Goal: Navigation & Orientation: Find specific page/section

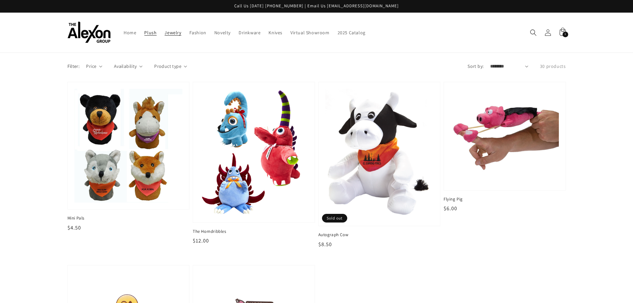
click at [171, 32] on span "Jewelry" at bounding box center [173, 33] width 17 height 6
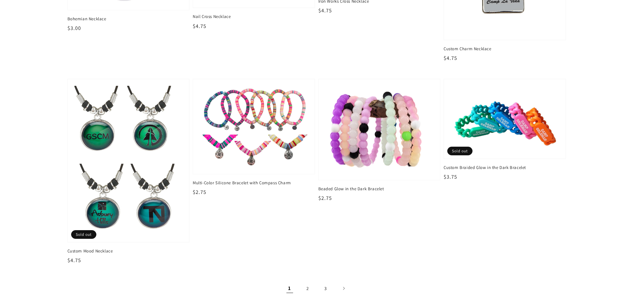
scroll to position [1030, 0]
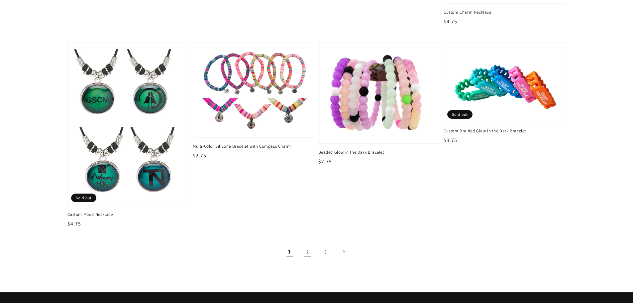
click at [308, 251] on link "2" at bounding box center [307, 251] width 15 height 15
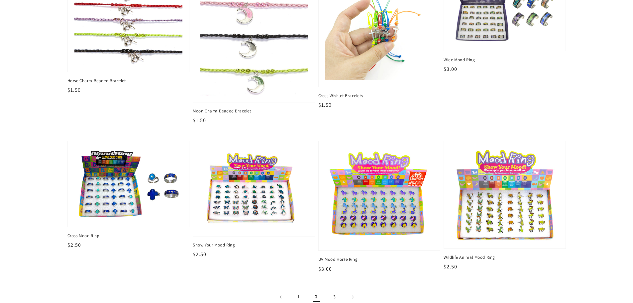
scroll to position [1130, 0]
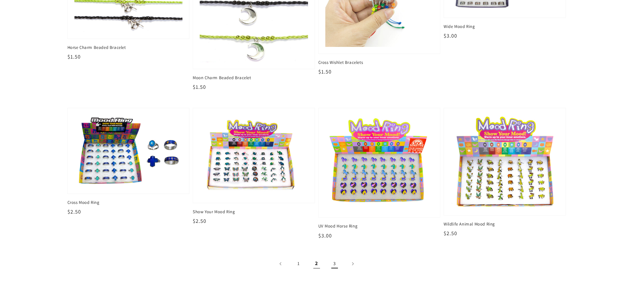
click at [338, 260] on link "3" at bounding box center [334, 263] width 15 height 15
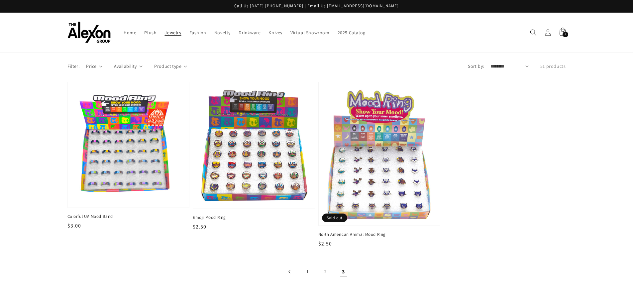
click at [292, 269] on link "Previous page" at bounding box center [289, 271] width 15 height 15
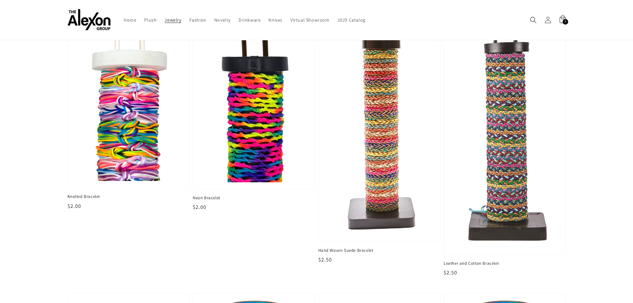
scroll to position [189, 0]
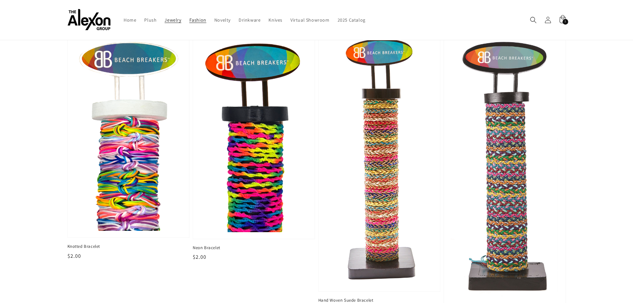
click at [196, 21] on span "Fashion" at bounding box center [197, 20] width 17 height 6
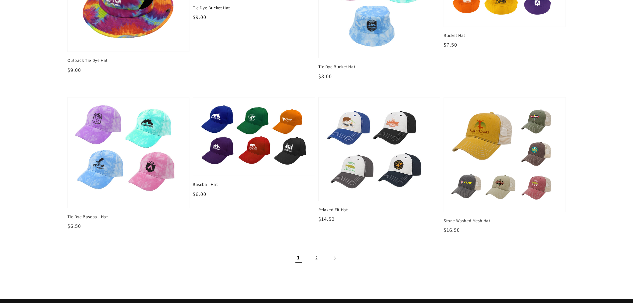
scroll to position [798, 0]
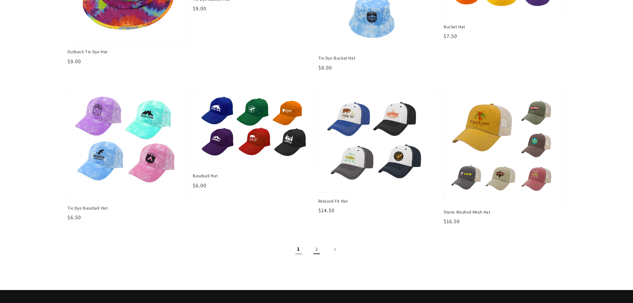
drag, startPoint x: 323, startPoint y: 236, endPoint x: 317, endPoint y: 243, distance: 8.9
drag, startPoint x: 317, startPoint y: 243, endPoint x: 315, endPoint y: 250, distance: 7.2
click at [315, 250] on link "2" at bounding box center [316, 249] width 15 height 15
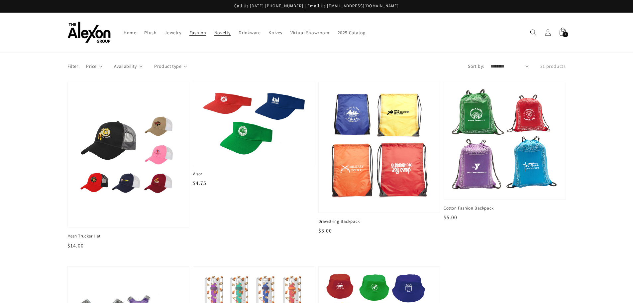
click at [215, 36] on link "Novelty" at bounding box center [222, 33] width 24 height 14
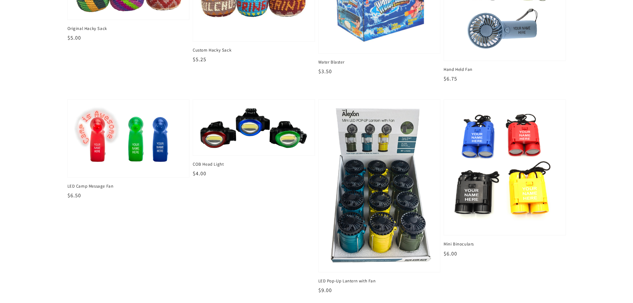
scroll to position [997, 0]
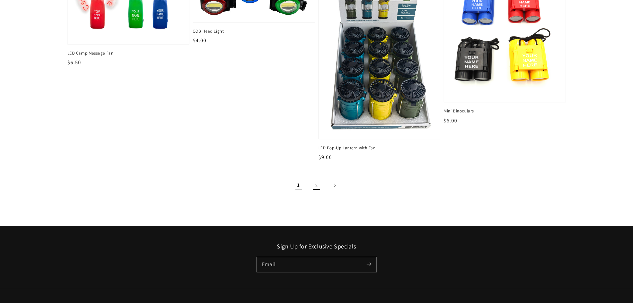
click at [316, 184] on link "2" at bounding box center [316, 185] width 15 height 15
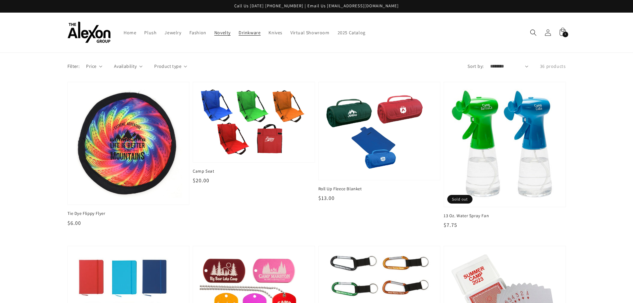
click at [248, 36] on link "Drinkware" at bounding box center [250, 33] width 30 height 14
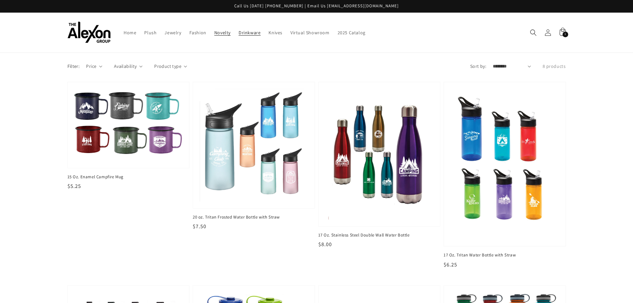
click at [229, 31] on span "Novelty" at bounding box center [222, 33] width 16 height 6
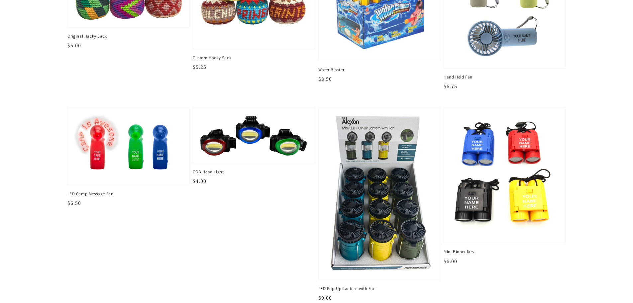
scroll to position [931, 0]
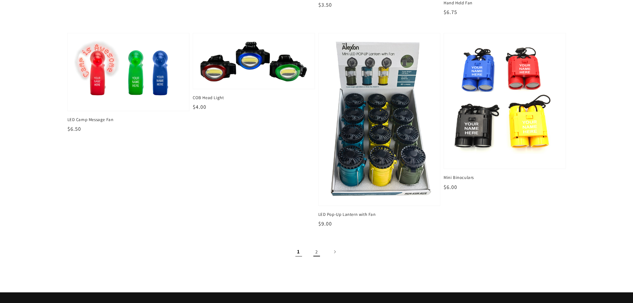
click at [317, 248] on link "2" at bounding box center [316, 251] width 15 height 15
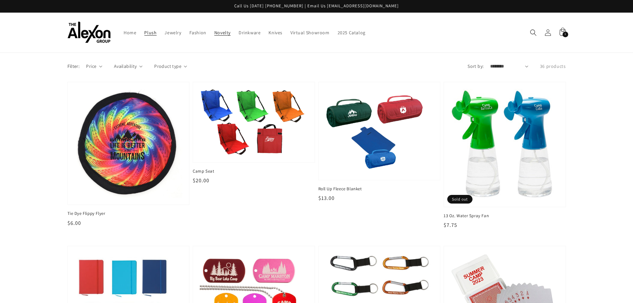
click at [149, 35] on span "Plush" at bounding box center [150, 33] width 12 height 6
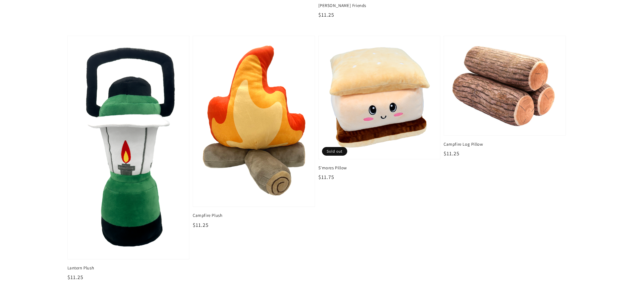
scroll to position [1064, 0]
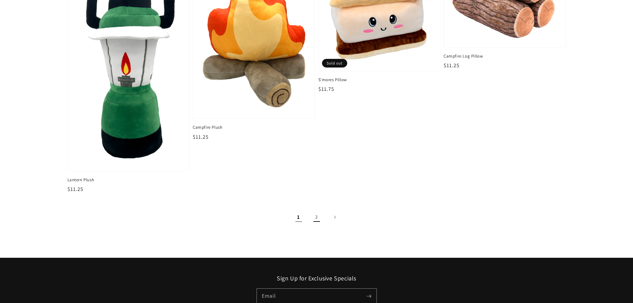
click at [314, 220] on link "2" at bounding box center [316, 217] width 15 height 15
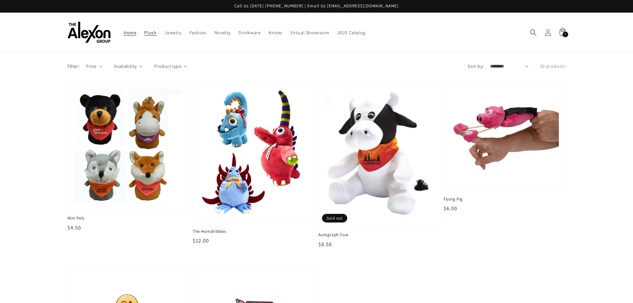
click at [123, 35] on link "Home" at bounding box center [130, 33] width 21 height 14
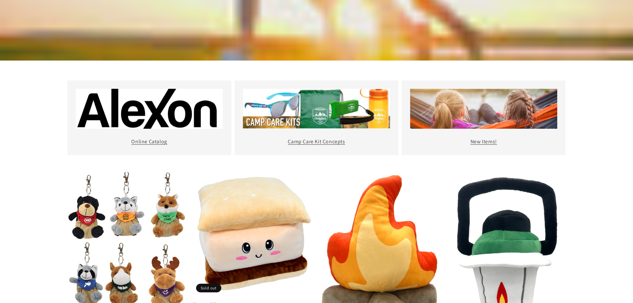
scroll to position [233, 0]
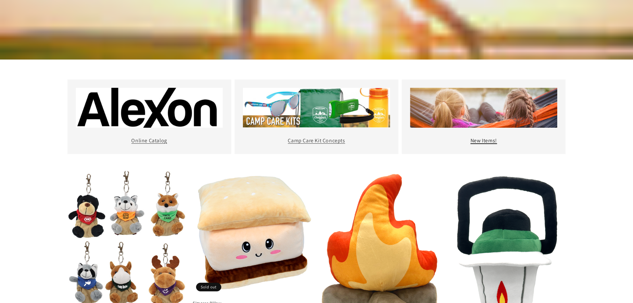
click at [487, 137] on link "New Items!" at bounding box center [484, 140] width 27 height 7
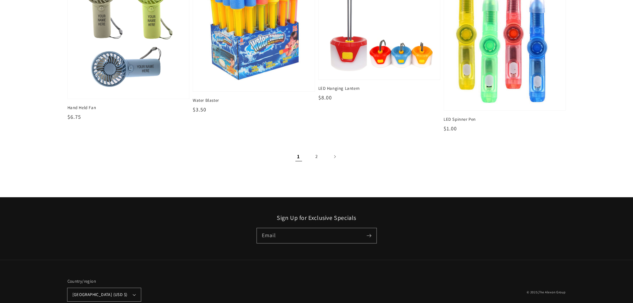
scroll to position [1068, 0]
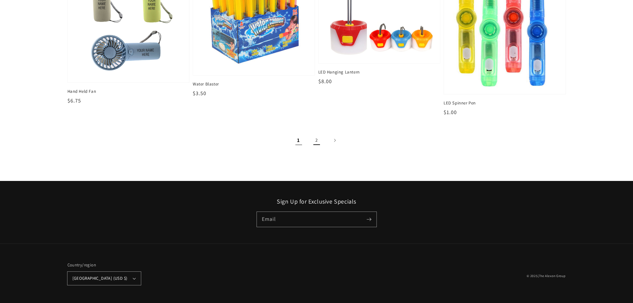
click at [319, 142] on link "2" at bounding box center [316, 140] width 15 height 15
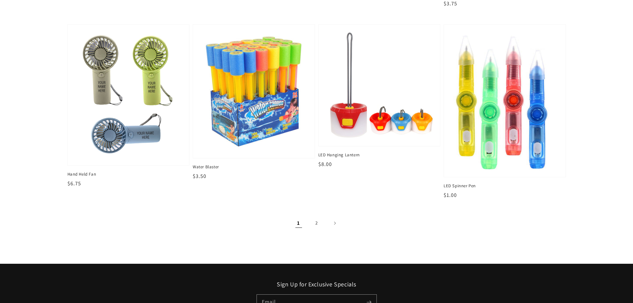
scroll to position [997, 0]
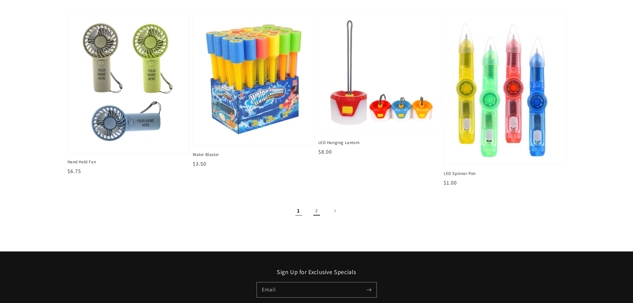
click at [320, 211] on link "2" at bounding box center [316, 210] width 15 height 15
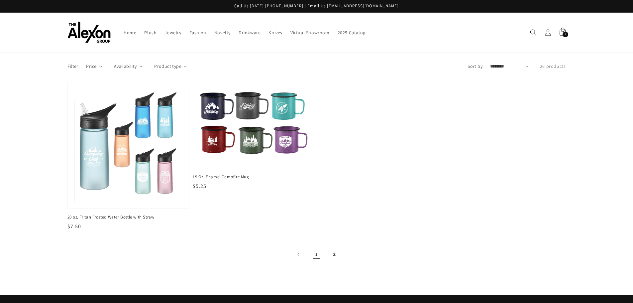
click at [317, 253] on link "1" at bounding box center [316, 254] width 15 height 15
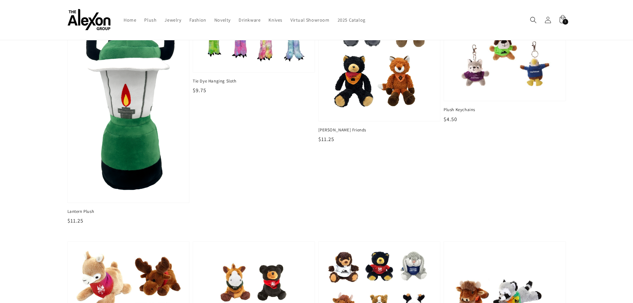
scroll to position [100, 0]
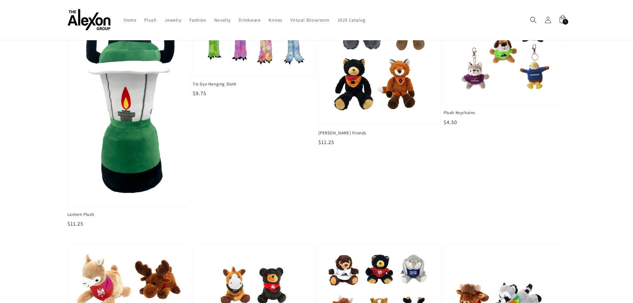
drag, startPoint x: 275, startPoint y: 250, endPoint x: 484, endPoint y: 209, distance: 212.6
click at [484, 209] on li "Plush Keychains Plush Keychains Regular price $4.50 Regular price Sale price $4…" at bounding box center [503, 113] width 126 height 262
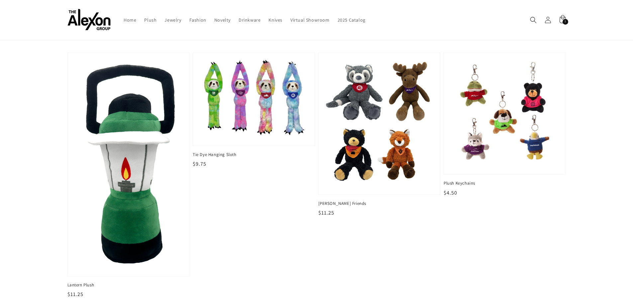
scroll to position [0, 0]
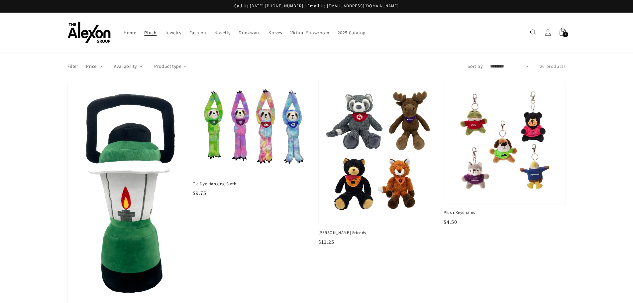
click at [157, 30] on link "Plush" at bounding box center [150, 33] width 20 height 14
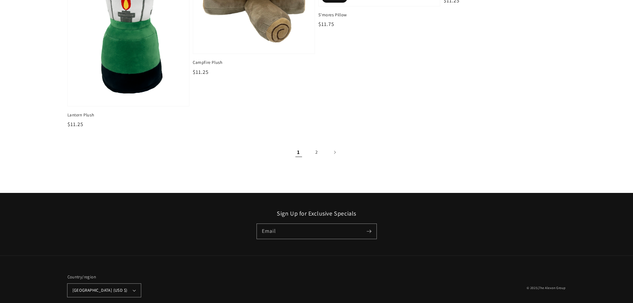
scroll to position [1140, 0]
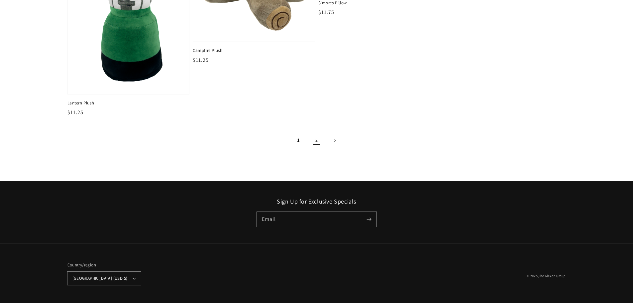
click at [315, 142] on link "2" at bounding box center [316, 140] width 15 height 15
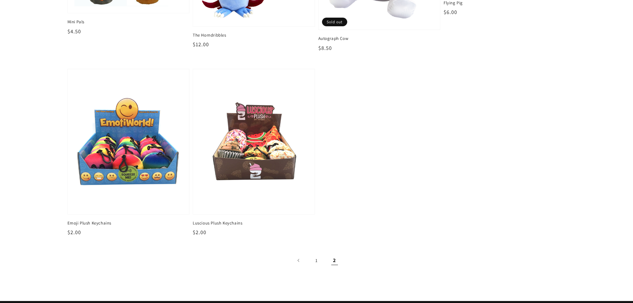
scroll to position [199, 0]
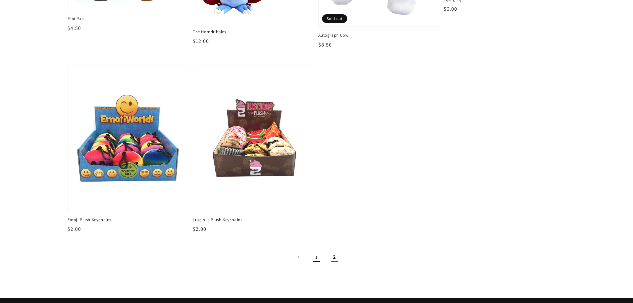
click at [318, 258] on link "1" at bounding box center [316, 257] width 15 height 15
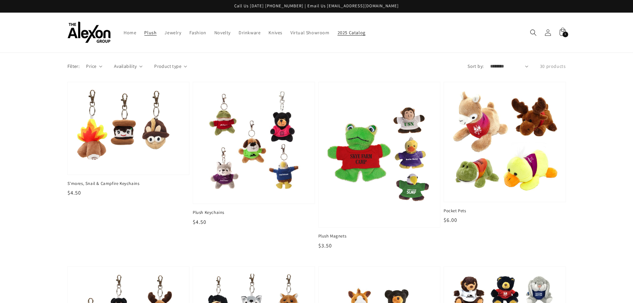
click at [341, 34] on span "2025 Catalog" at bounding box center [352, 33] width 28 height 6
